Goal: Navigation & Orientation: Find specific page/section

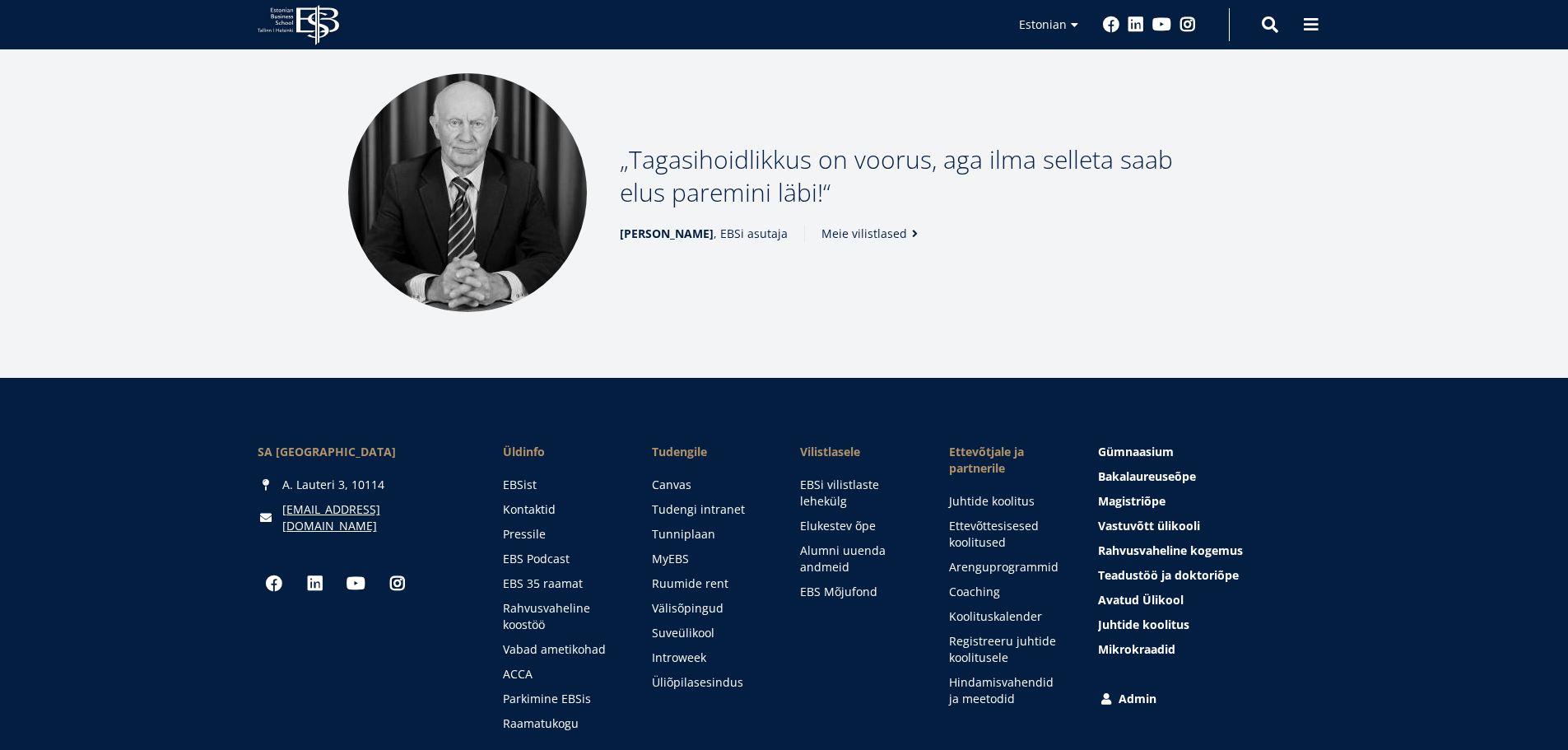
scroll to position [2126, 0]
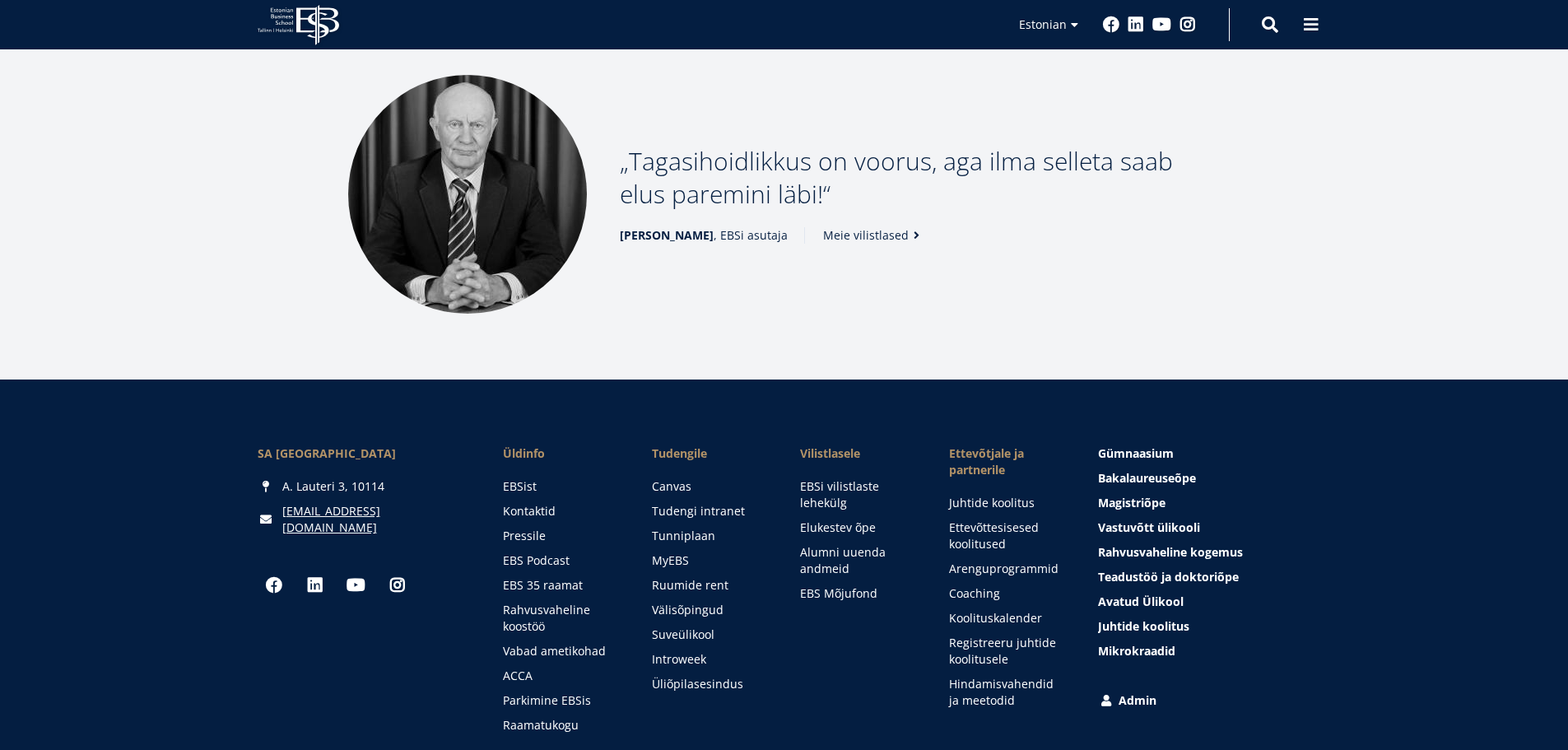
click at [862, 236] on link "Meie vilistlased" at bounding box center [874, 235] width 102 height 17
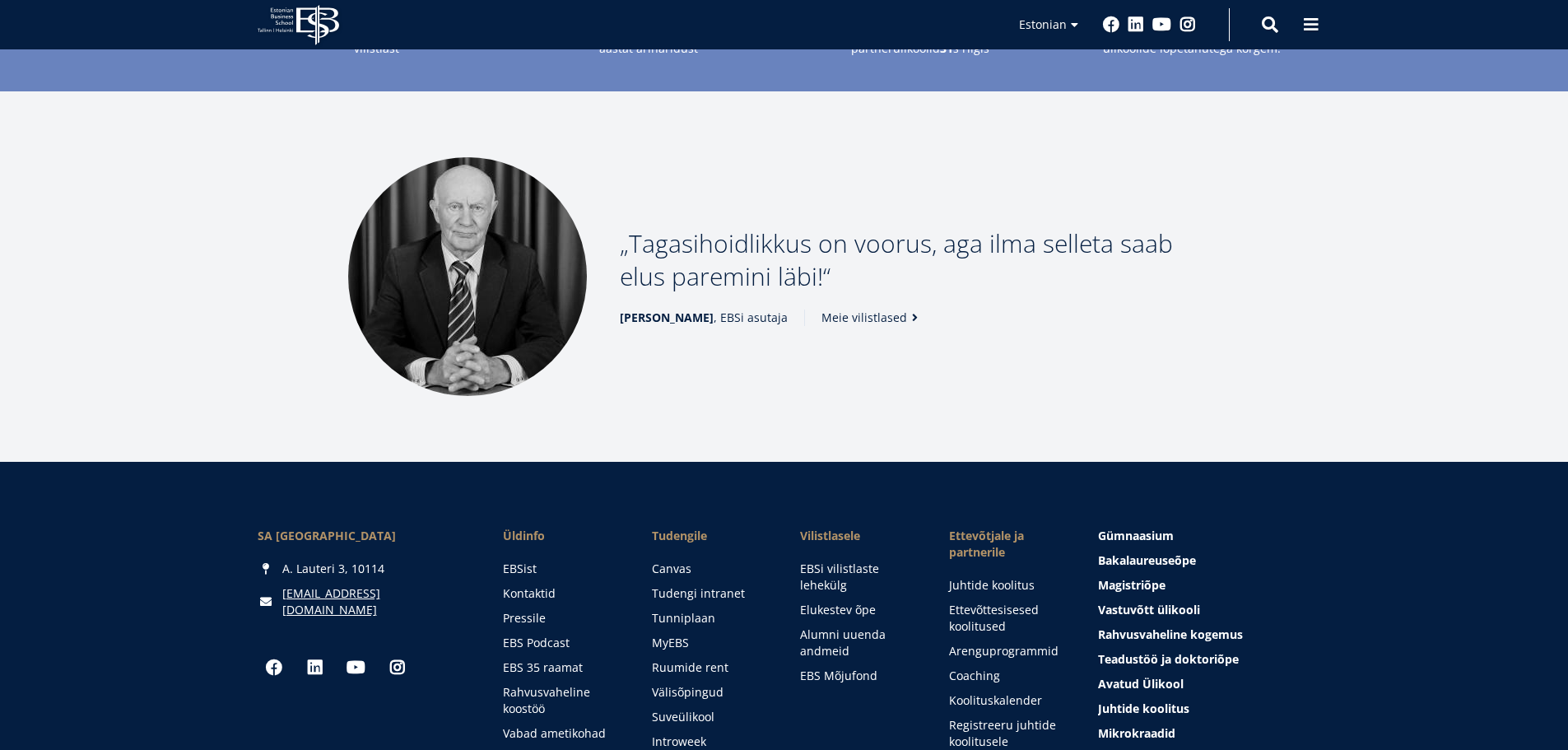
scroll to position [2291, 0]
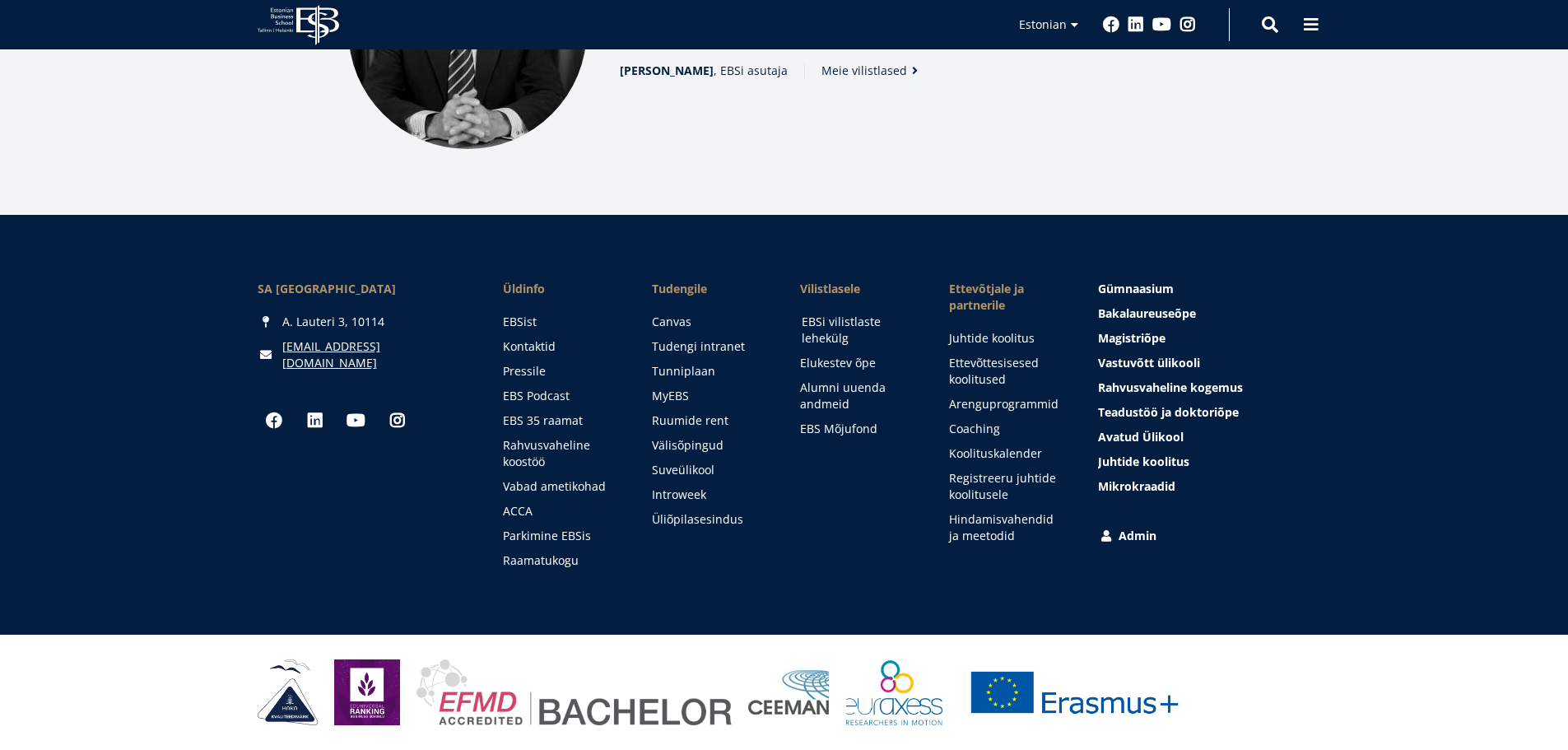
click at [833, 314] on link "EBSi vilistlaste lehekülg" at bounding box center [860, 330] width 116 height 33
click at [1163, 479] on span "Mikrokraadid" at bounding box center [1138, 486] width 77 height 16
click at [1175, 523] on div "Esiletõstetud menüü Gümnaasium Tutvu ja registreeru Bakalaureuseõpe Tutvu ja re…" at bounding box center [1205, 425] width 212 height 288
click at [1153, 485] on span "Mikrokraadid" at bounding box center [1138, 486] width 77 height 16
click at [1153, 482] on span "Mikrokraadid" at bounding box center [1138, 486] width 77 height 16
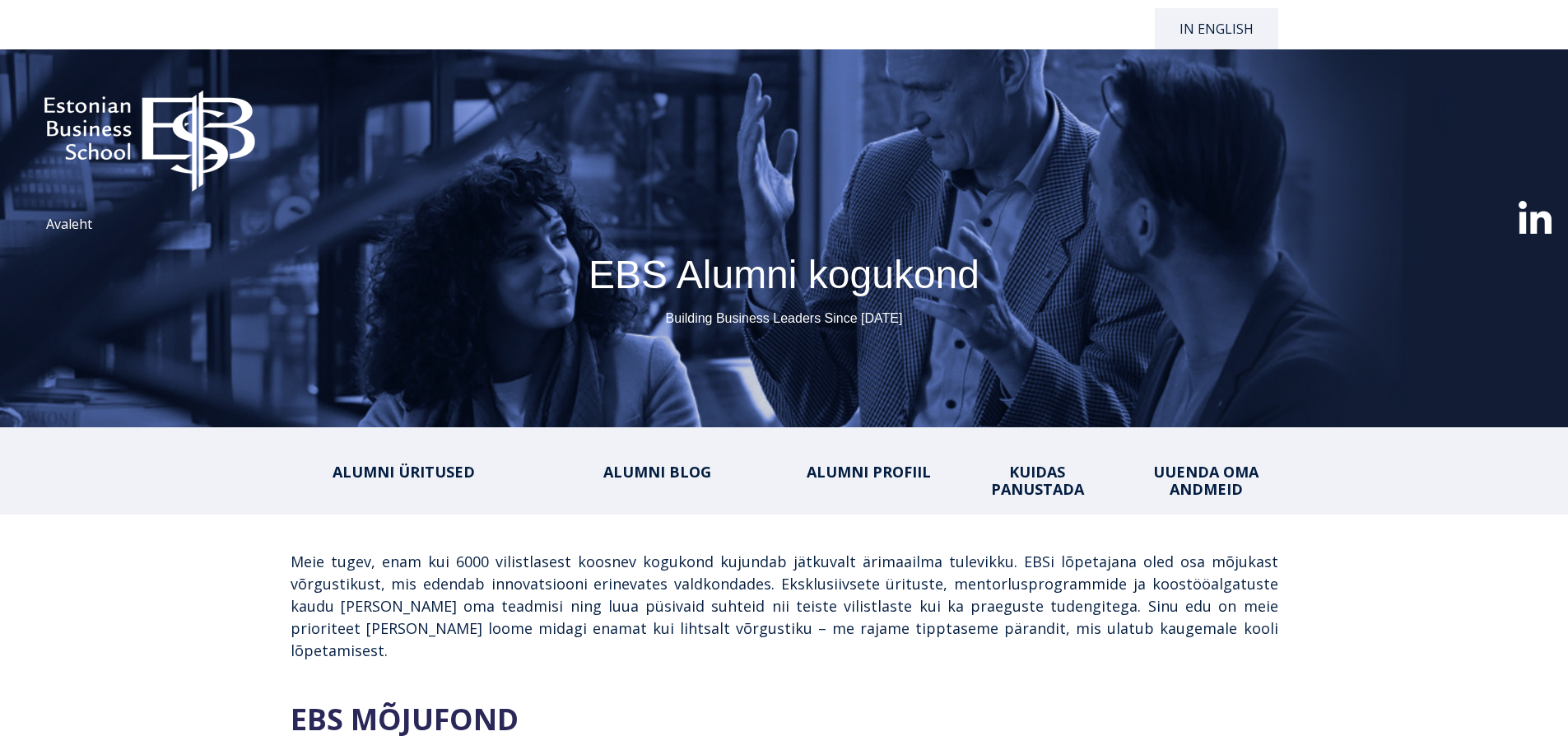
select select "**"
click at [1224, 26] on link "In English" at bounding box center [1216, 28] width 124 height 41
select select "**"
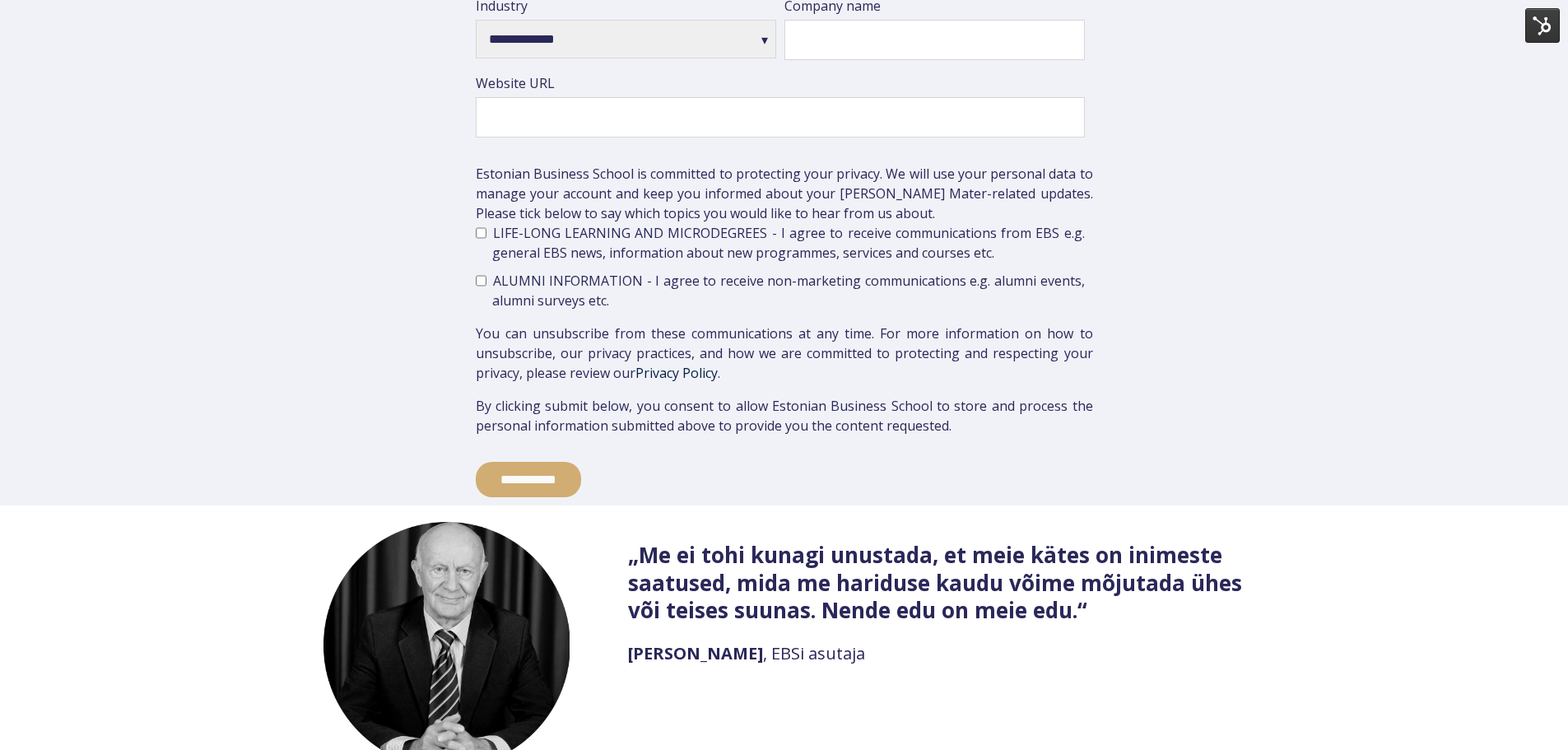
scroll to position [3457, 0]
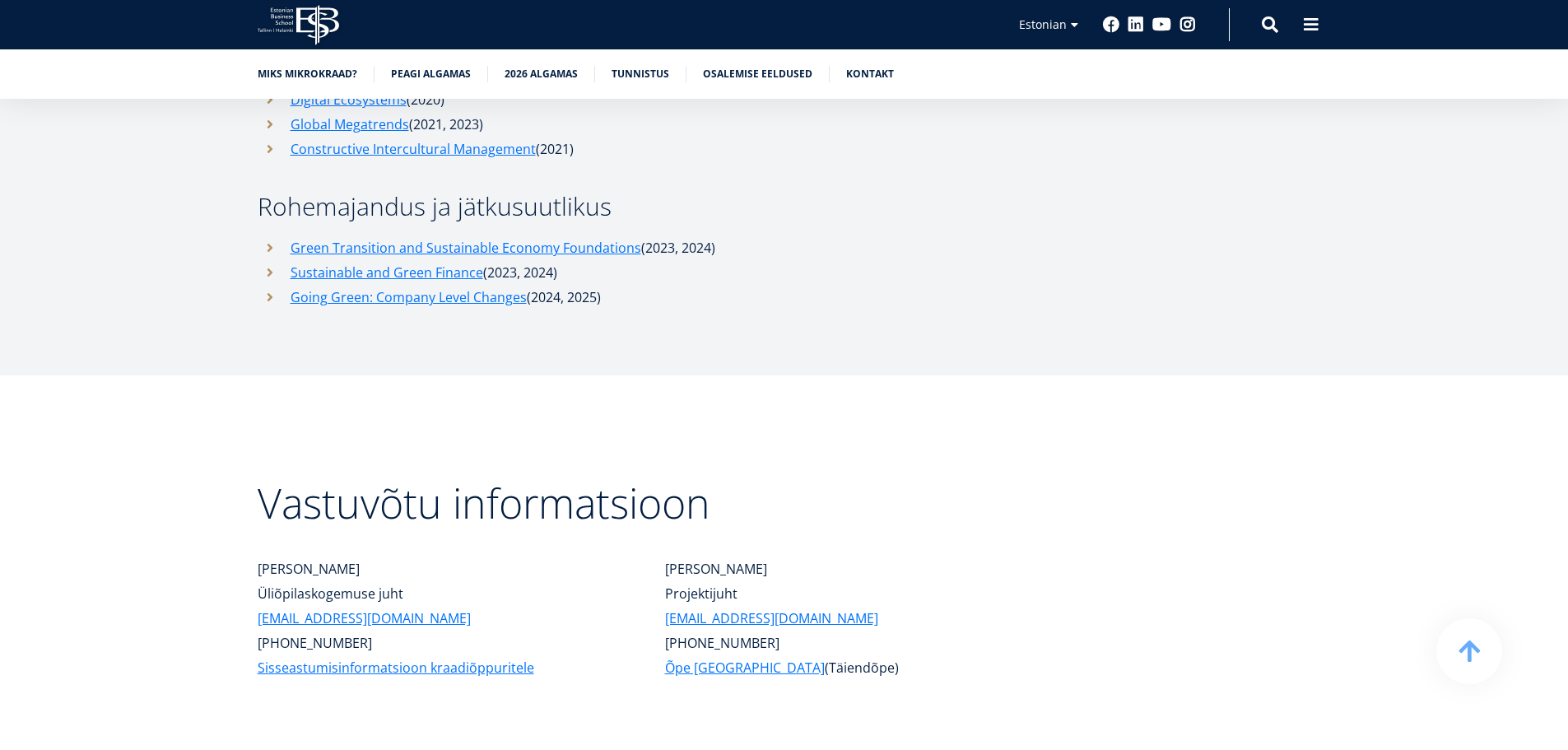
scroll to position [7092, 0]
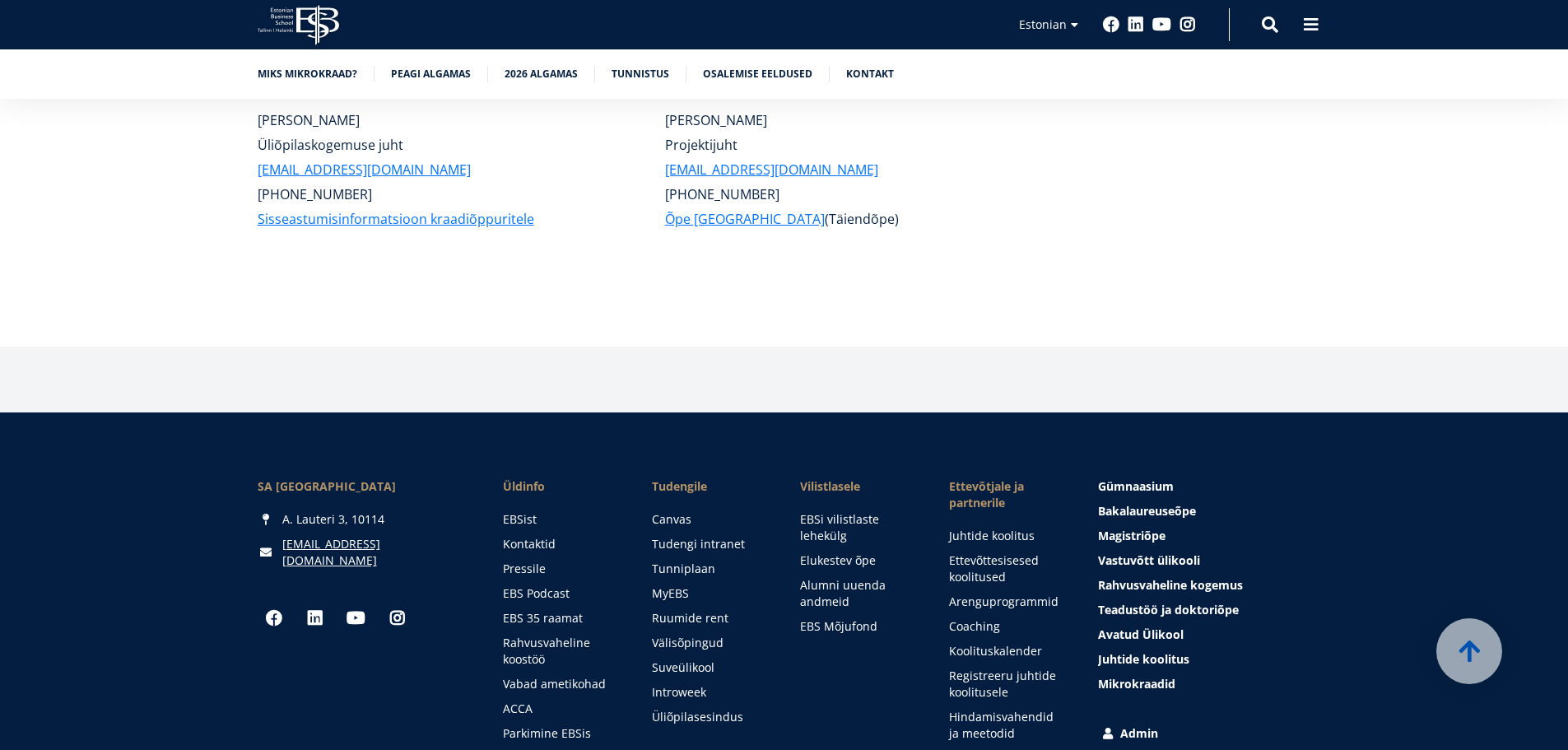
click at [1135, 725] on link "Admin" at bounding box center [1206, 732] width 212 height 17
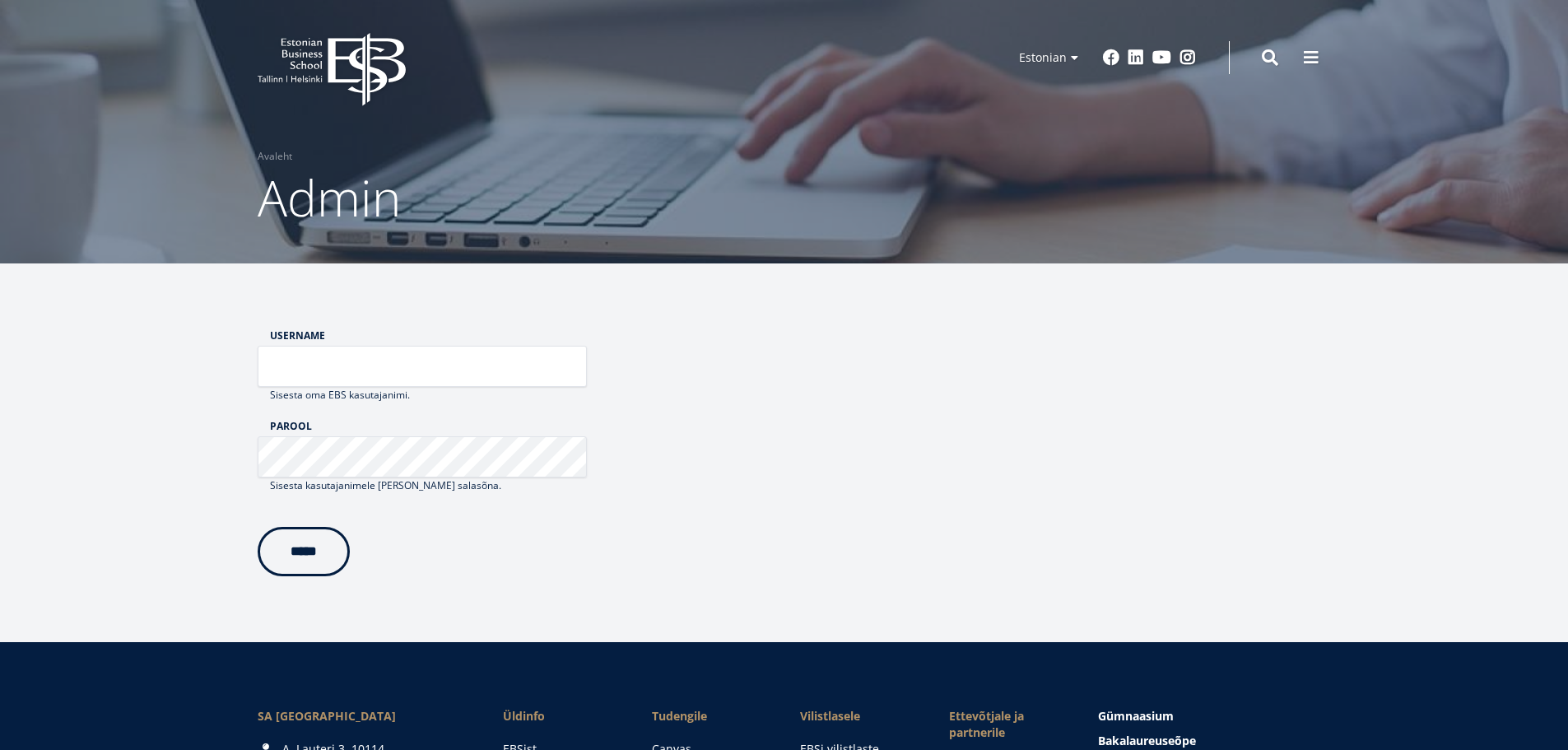
click at [293, 387] on div "Sisesta oma EBS kasutajanimi." at bounding box center [422, 394] width 329 height 17
click at [329, 379] on input "Username" at bounding box center [422, 366] width 329 height 41
